Goal: Information Seeking & Learning: Learn about a topic

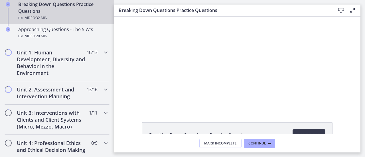
scroll to position [194, 0]
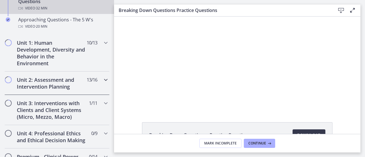
click at [63, 80] on h2 "Unit 2: Assessment and Intervention Planning" at bounding box center [52, 84] width 70 height 14
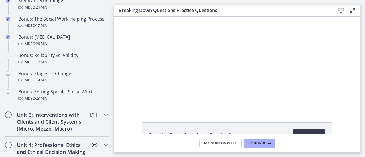
scroll to position [491, 0]
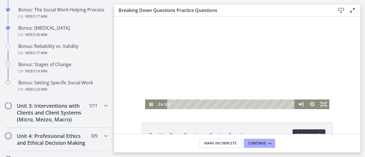
click at [184, 85] on div at bounding box center [237, 63] width 184 height 93
drag, startPoint x: 302, startPoint y: 85, endPoint x: 216, endPoint y: 36, distance: 99.3
click at [184, 36] on div at bounding box center [237, 63] width 184 height 93
click at [184, 55] on div at bounding box center [237, 63] width 184 height 93
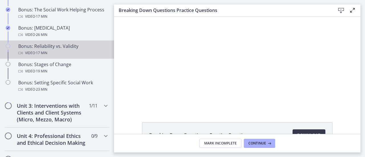
click at [24, 52] on div "Bonus: Reliability vs. Validity Video · 17 min" at bounding box center [62, 50] width 89 height 14
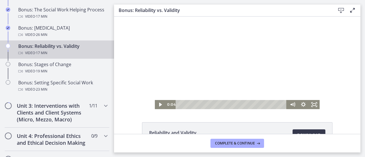
click at [184, 59] on div at bounding box center [237, 63] width 165 height 93
click at [184, 45] on div at bounding box center [237, 63] width 165 height 93
click at [184, 41] on div at bounding box center [237, 63] width 165 height 93
click at [184, 32] on div at bounding box center [237, 63] width 165 height 93
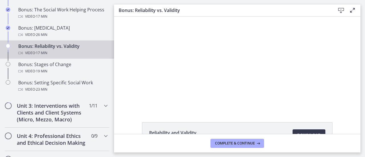
click at [184, 32] on div at bounding box center [237, 63] width 165 height 93
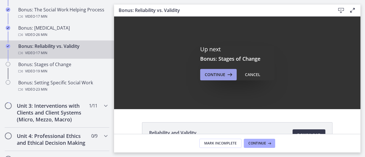
click at [184, 73] on span "Continue" at bounding box center [215, 74] width 21 height 7
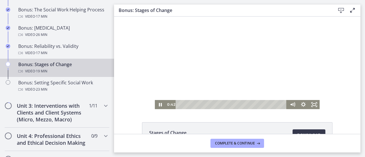
click at [184, 58] on div at bounding box center [237, 63] width 165 height 93
click at [184, 53] on div at bounding box center [237, 63] width 165 height 93
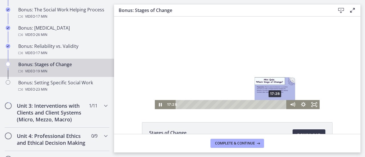
click at [184, 106] on div "17:28" at bounding box center [232, 104] width 105 height 9
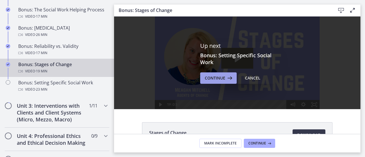
click at [184, 75] on span "Continue" at bounding box center [215, 78] width 21 height 7
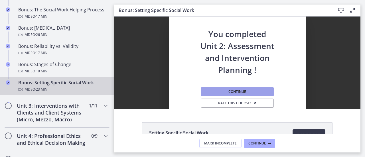
click at [234, 92] on span "Continue" at bounding box center [238, 92] width 18 height 5
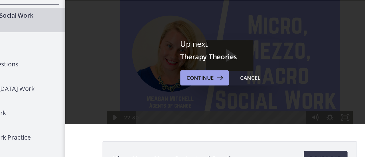
click at [219, 73] on span "Continue" at bounding box center [215, 74] width 21 height 7
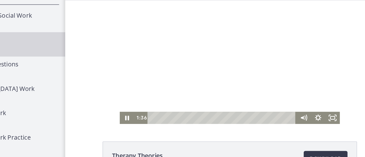
click at [210, 51] on div at bounding box center [188, 46] width 165 height 93
click at [222, 52] on div at bounding box center [188, 46] width 165 height 93
click at [242, 61] on div at bounding box center [188, 46] width 165 height 93
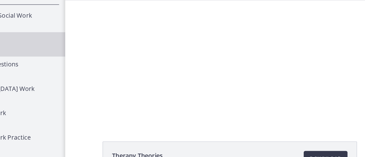
click at [242, 61] on div at bounding box center [188, 46] width 165 height 93
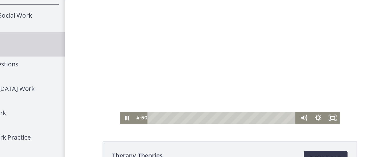
click at [252, 54] on div at bounding box center [188, 46] width 165 height 93
drag, startPoint x: 252, startPoint y: 54, endPoint x: 225, endPoint y: 76, distance: 35.1
click at [225, 76] on div at bounding box center [188, 46] width 165 height 93
click at [227, 59] on div at bounding box center [188, 46] width 165 height 93
click at [214, 61] on div at bounding box center [188, 46] width 165 height 93
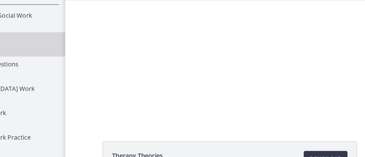
click at [214, 61] on div at bounding box center [188, 46] width 165 height 93
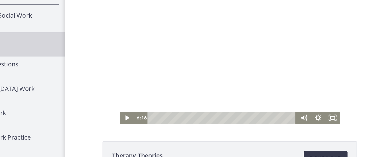
click at [214, 61] on div at bounding box center [188, 46] width 165 height 93
click at [209, 59] on div at bounding box center [188, 46] width 165 height 93
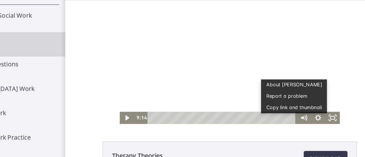
click at [170, 59] on div at bounding box center [188, 46] width 165 height 93
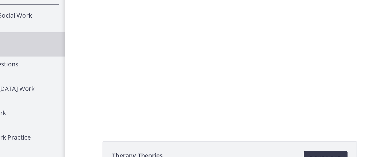
click at [170, 59] on div at bounding box center [188, 46] width 165 height 93
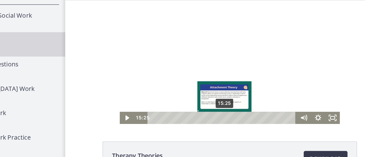
click at [183, 89] on div "Playbar" at bounding box center [184, 88] width 3 height 3
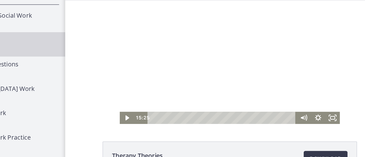
click at [220, 77] on div at bounding box center [188, 46] width 165 height 93
click at [180, 27] on div at bounding box center [188, 46] width 165 height 93
click at [194, 31] on div at bounding box center [188, 46] width 165 height 93
click at [226, 69] on div at bounding box center [188, 46] width 165 height 93
click at [224, 73] on div at bounding box center [188, 46] width 165 height 93
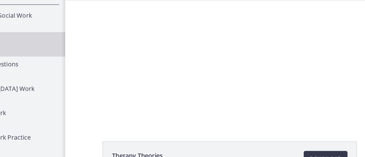
click at [224, 73] on div at bounding box center [188, 46] width 165 height 93
click at [212, 73] on div at bounding box center [188, 46] width 165 height 93
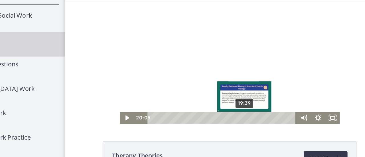
drag, startPoint x: 212, startPoint y: 73, endPoint x: 198, endPoint y: 88, distance: 20.8
click at [198, 88] on div "Click for sound @keyframes VOLUME_SMALL_WAVE_FLASH { 0% { opacity: 0; } 33% { o…" at bounding box center [188, 46] width 165 height 93
click at [198, 88] on div "Playbar" at bounding box center [199, 88] width 3 height 3
click at [197, 89] on div "Playbar" at bounding box center [198, 88] width 3 height 3
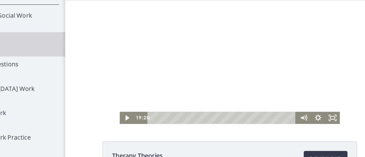
click at [166, 68] on div at bounding box center [188, 46] width 165 height 93
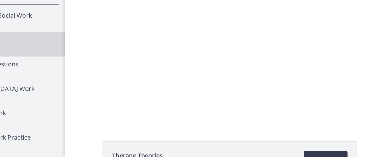
click at [166, 68] on div at bounding box center [188, 46] width 165 height 93
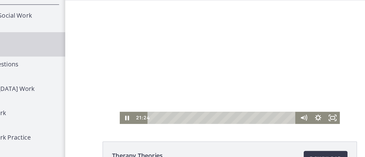
click at [165, 68] on div at bounding box center [188, 46] width 165 height 93
click at [166, 69] on div at bounding box center [188, 46] width 165 height 93
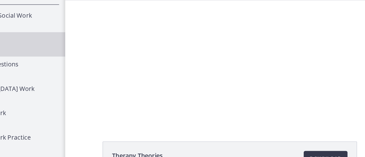
click at [166, 69] on div at bounding box center [188, 46] width 165 height 93
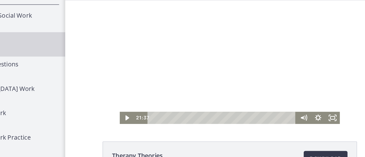
drag, startPoint x: 180, startPoint y: 49, endPoint x: 170, endPoint y: 60, distance: 15.5
click at [180, 49] on div at bounding box center [188, 46] width 165 height 93
click at [197, 74] on div at bounding box center [188, 46] width 165 height 93
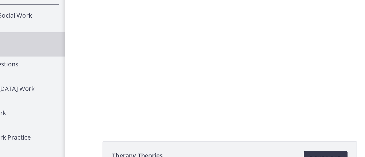
click at [197, 74] on div at bounding box center [188, 46] width 165 height 93
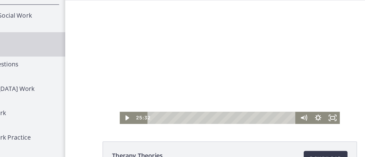
click at [198, 63] on div at bounding box center [188, 46] width 165 height 93
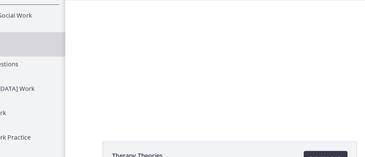
click at [198, 63] on div at bounding box center [188, 46] width 165 height 93
click at [188, 66] on div at bounding box center [188, 46] width 165 height 93
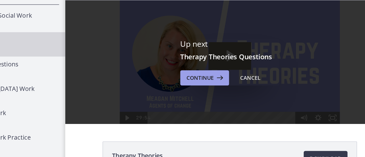
click at [217, 71] on button "Continue" at bounding box center [218, 74] width 37 height 11
